Goal: Transaction & Acquisition: Download file/media

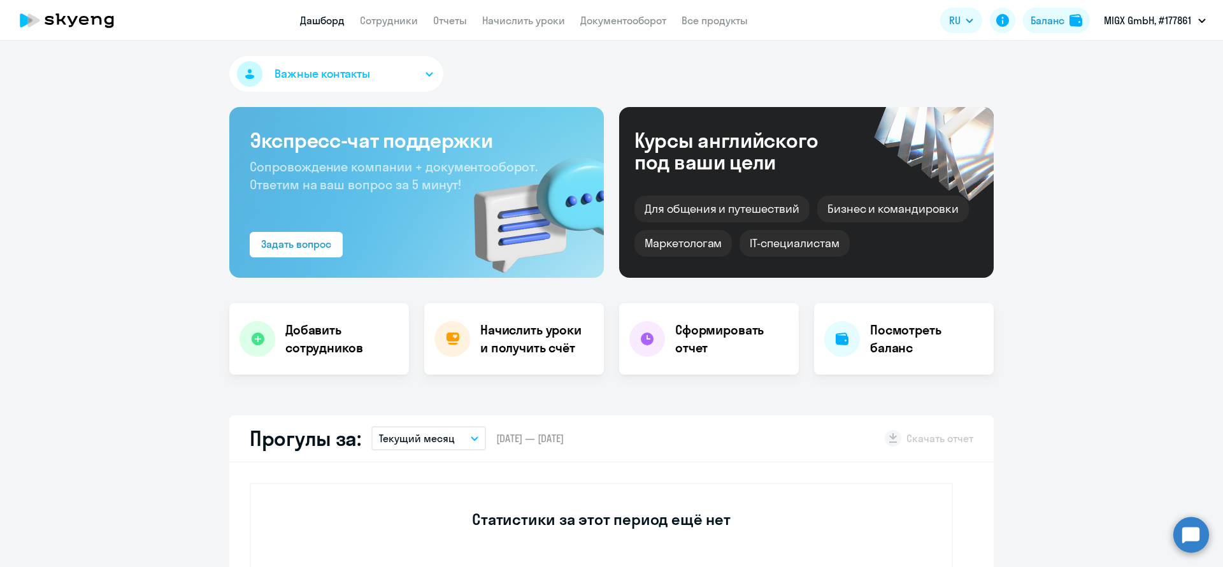
click at [503, 13] on app-menu-item-link "Начислить уроки" at bounding box center [523, 21] width 83 height 16
select select "30"
click at [420, 22] on nav "Дашборд Сотрудники Отчеты Начислить уроки Документооборот Все продукты" at bounding box center [524, 21] width 448 height 16
click at [415, 22] on link "Сотрудники" at bounding box center [389, 20] width 58 height 13
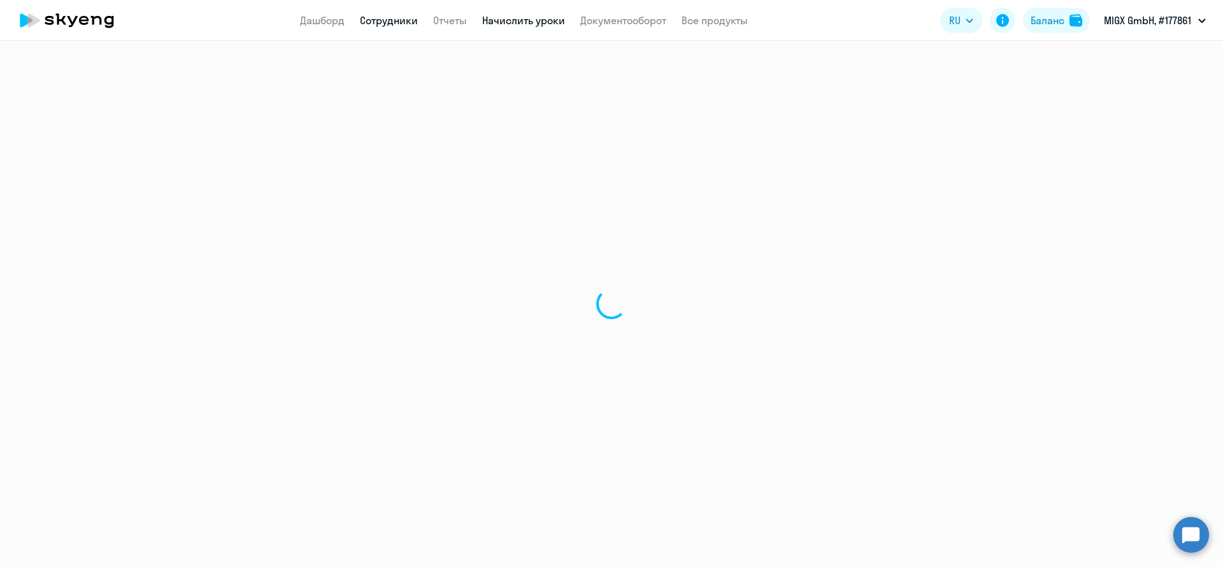
select select "30"
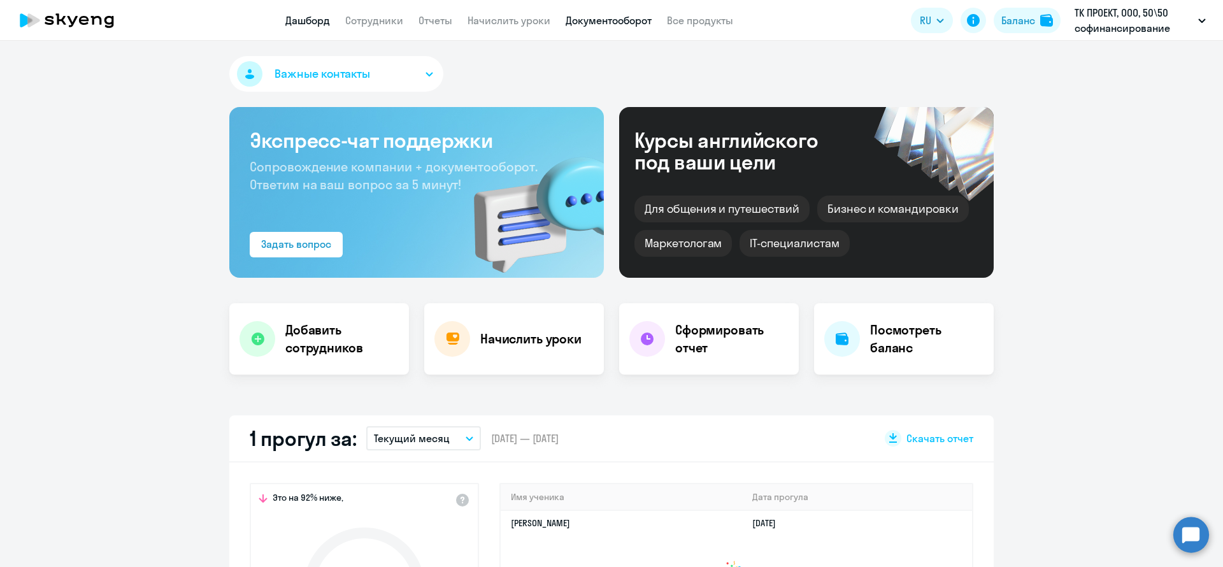
click at [612, 20] on link "Документооборот" at bounding box center [609, 20] width 86 height 13
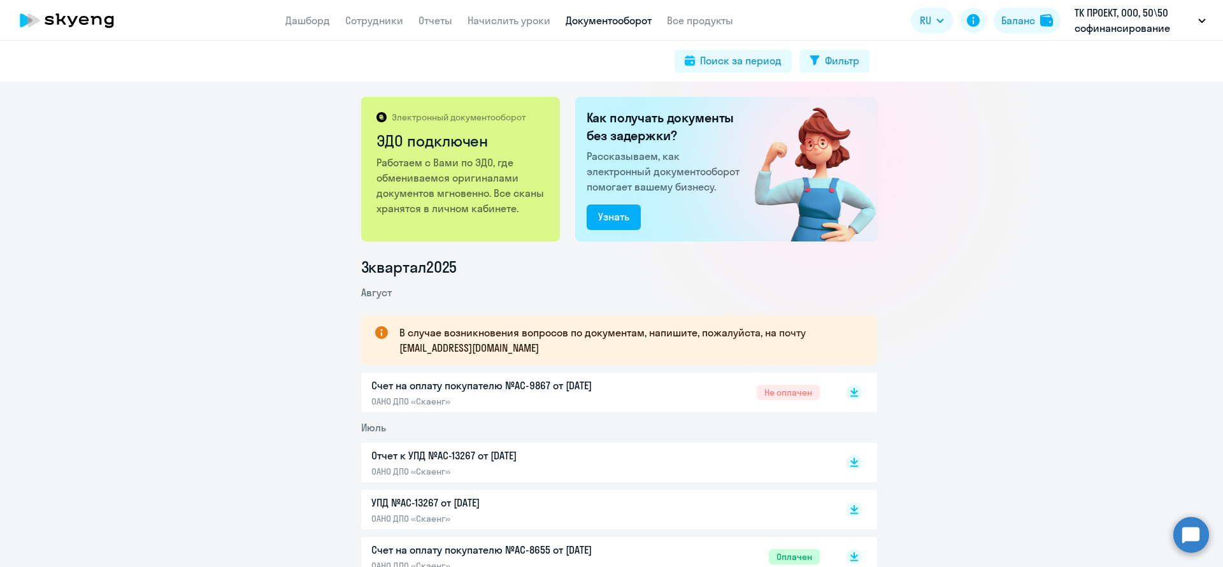
scroll to position [96, 0]
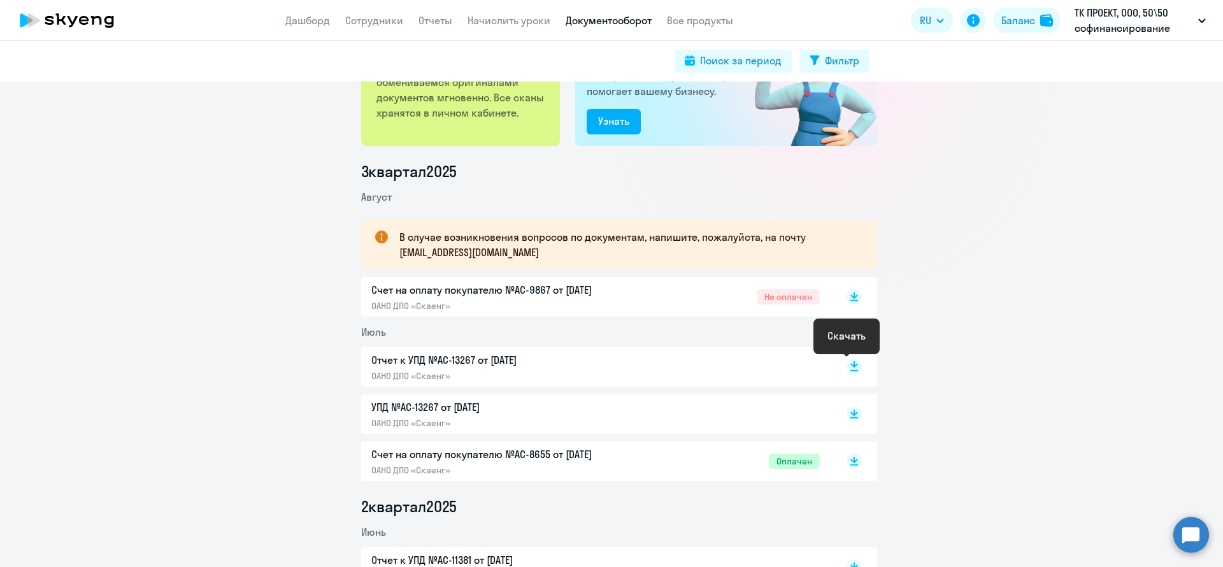
click at [852, 361] on rect at bounding box center [854, 366] width 15 height 15
